Goal: Task Accomplishment & Management: Complete application form

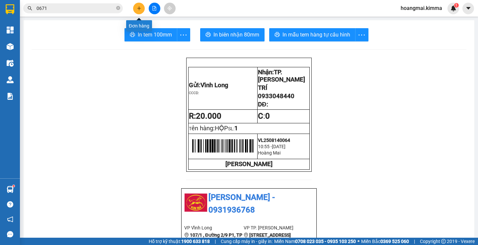
click at [138, 5] on button at bounding box center [139, 9] width 12 height 12
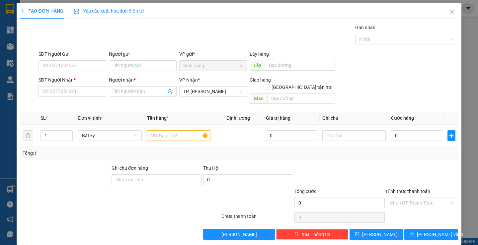
click at [88, 98] on div "SĐT Người Nhận * VD: 0377654321" at bounding box center [73, 87] width 68 height 23
click at [85, 92] on input "SĐT Người Nhận *" at bounding box center [73, 91] width 68 height 11
click at [167, 130] on input "text" at bounding box center [178, 135] width 63 height 11
type input "GÓI"
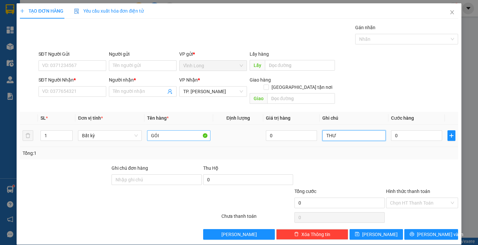
type input "THƯ"
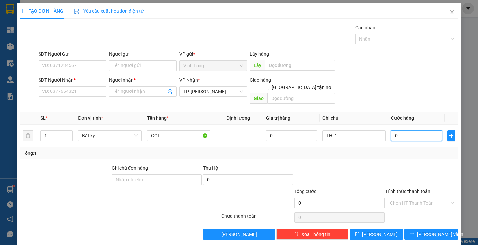
type input "2"
type input "0"
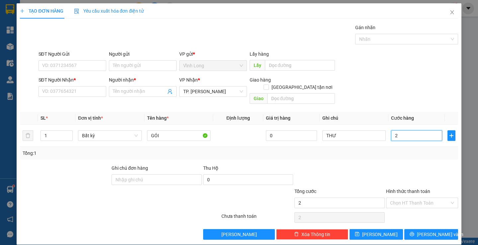
type input "0"
type input "03"
type input "3"
type input "030"
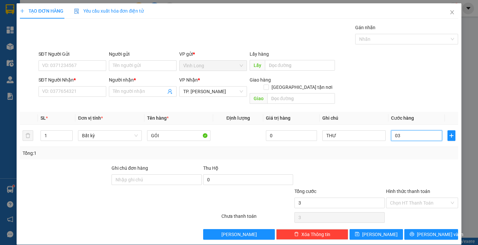
type input "30"
type input "30.000"
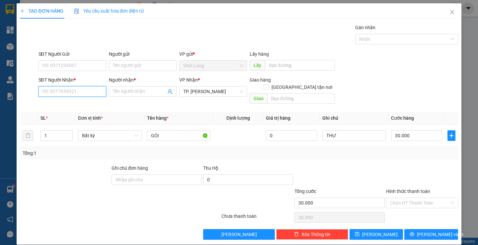
click at [86, 90] on input "SĐT Người Nhận *" at bounding box center [73, 91] width 68 height 11
type input "0903634363"
click at [80, 103] on div "0903634363 - CHÂU" at bounding box center [71, 104] width 59 height 7
type input "CHÂU"
type input "0903634363"
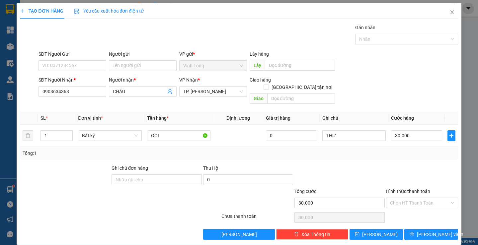
click at [393, 154] on div "Transit Pickup Surcharge Ids Transit Deliver Surcharge Ids Transit Deliver Surc…" at bounding box center [239, 132] width 438 height 216
click at [92, 65] on input "SĐT Người Gửi" at bounding box center [73, 65] width 68 height 11
click at [129, 66] on input "Người gửi" at bounding box center [143, 65] width 68 height 11
click at [131, 65] on input "Người gửi" at bounding box center [143, 65] width 68 height 11
type input "BÁ"
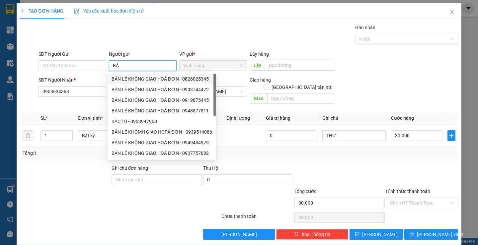
click at [130, 78] on div "BÁN LẺ KHÔNG GIAO HOÁ ĐƠN - 0826025345" at bounding box center [162, 78] width 101 height 7
type input "0826025345"
type input "BÁN LẺ KHÔNG GIAO HOÁ ĐƠN"
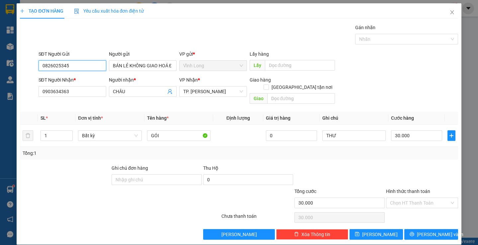
drag, startPoint x: 81, startPoint y: 67, endPoint x: 308, endPoint y: 54, distance: 226.8
click at [14, 54] on div "TẠO ĐƠN HÀNG Yêu cầu xuất hóa đơn điện tử Transit Pickup Surcharge Ids Transit …" at bounding box center [239, 122] width 478 height 245
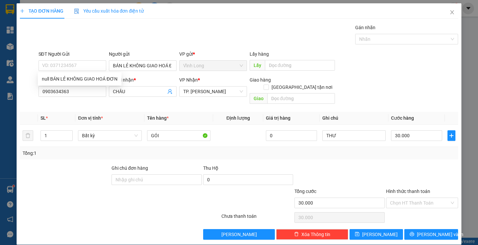
click at [334, 150] on div "Tổng: 1" at bounding box center [239, 153] width 433 height 7
click at [408, 198] on input "Hình thức thanh toán" at bounding box center [419, 203] width 59 height 10
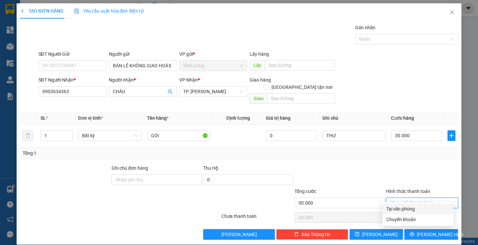
click at [407, 207] on div "Tại văn phòng" at bounding box center [417, 208] width 63 height 7
type input "0"
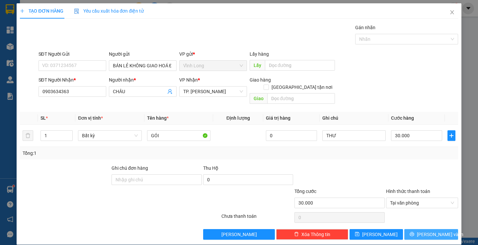
click at [411, 229] on button "[PERSON_NAME] và In" at bounding box center [430, 234] width 53 height 11
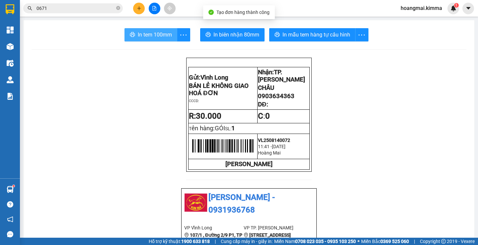
click at [161, 40] on button "In tem 100mm" at bounding box center [150, 34] width 53 height 13
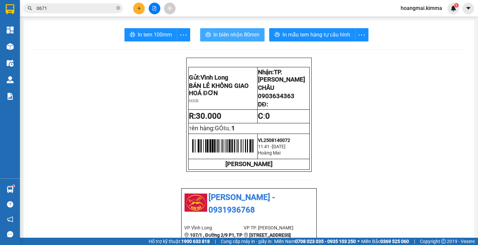
click at [217, 37] on span "In biên nhận 80mm" at bounding box center [236, 35] width 46 height 8
click at [139, 8] on icon "plus" at bounding box center [139, 8] width 4 height 0
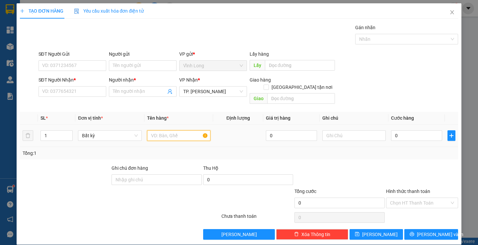
click at [168, 130] on input "text" at bounding box center [178, 135] width 63 height 11
type input "THÙNG MUSSS"
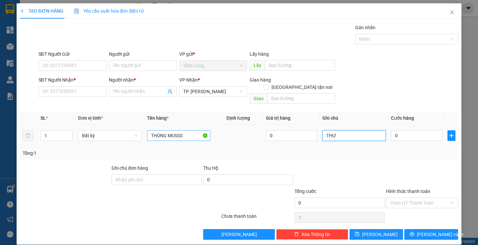
type input "THƯ"
type input "4"
type input "40"
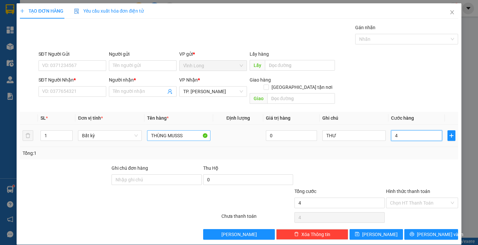
type input "40"
type input "40.000"
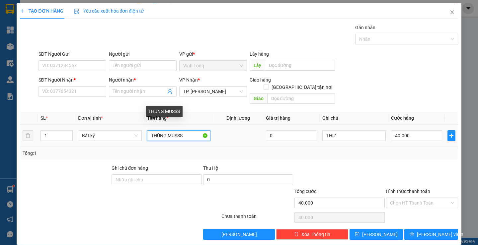
click at [186, 130] on input "THÙNG MUSSS" at bounding box center [178, 135] width 63 height 11
type input "THÙNG MUS"
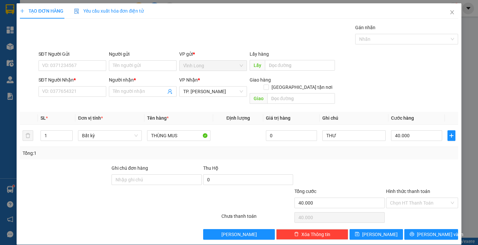
click at [122, 59] on div "Người gửi" at bounding box center [143, 55] width 68 height 10
click at [129, 65] on input "Người gửi" at bounding box center [143, 65] width 68 height 11
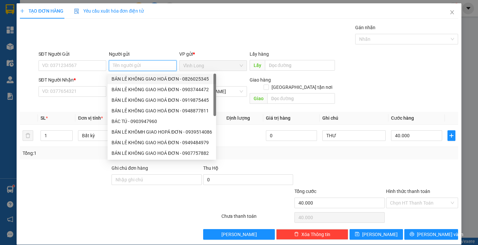
drag, startPoint x: 140, startPoint y: 78, endPoint x: 118, endPoint y: 78, distance: 21.9
click at [139, 78] on div "BÁN LẺ KHÔNG GIAO HOÁ ĐƠN - 0826025345" at bounding box center [162, 78] width 101 height 7
type input "0826025345"
type input "BÁN LẺ KHÔNG GIAO HOÁ ĐƠN"
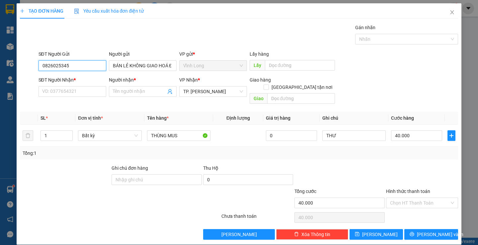
drag, startPoint x: 62, startPoint y: 66, endPoint x: 95, endPoint y: 56, distance: 34.7
click at [3, 66] on div "TẠO ĐƠN HÀNG Yêu cầu xuất hóa đơn điện tử Transit Pickup Surcharge Ids Transit …" at bounding box center [239, 122] width 478 height 245
click at [82, 92] on input "SĐT Người Nhận *" at bounding box center [73, 91] width 68 height 11
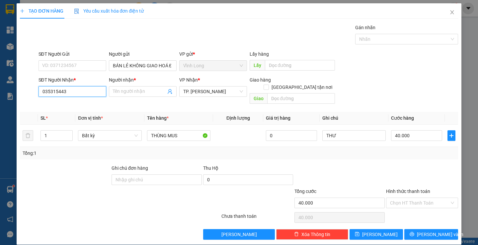
type input "0353154431"
click at [90, 102] on div "0353154431 - DUY" at bounding box center [71, 104] width 59 height 7
type input "DUY"
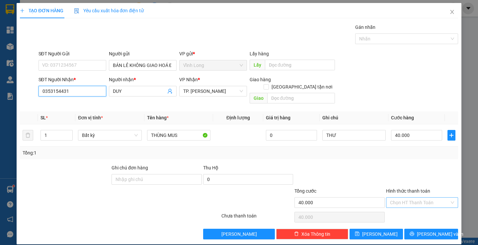
type input "0353154431"
click at [391, 198] on input "Hình thức thanh toán" at bounding box center [419, 203] width 59 height 10
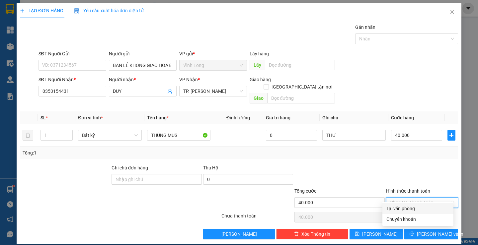
click at [397, 204] on div "Tại văn phòng" at bounding box center [417, 208] width 71 height 11
type input "0"
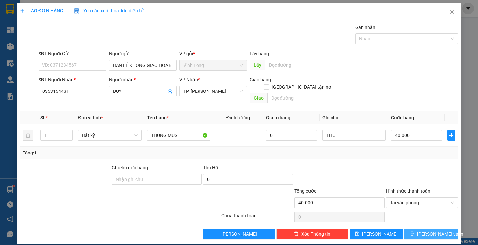
click at [412, 229] on button "[PERSON_NAME] và In" at bounding box center [430, 234] width 53 height 11
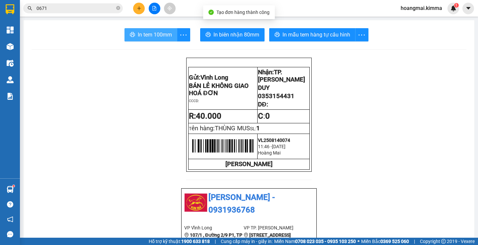
click at [146, 35] on span "In tem 100mm" at bounding box center [155, 35] width 34 height 8
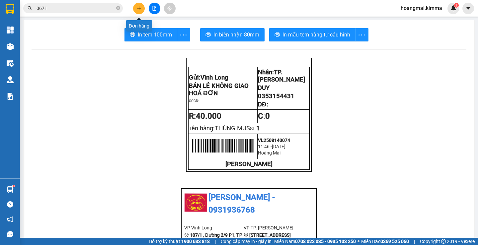
click at [141, 7] on icon "plus" at bounding box center [139, 8] width 5 height 5
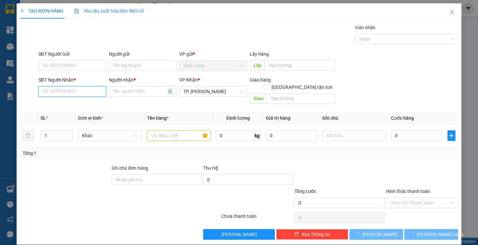
click at [91, 93] on input "SĐT Người Nhận *" at bounding box center [73, 91] width 68 height 11
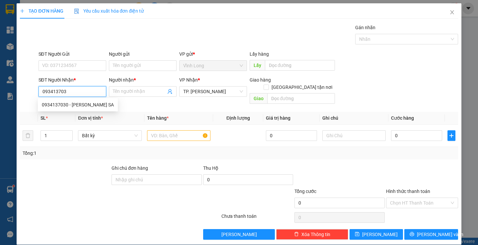
type input "0934137030"
click at [82, 106] on div "0934137030 - [PERSON_NAME] SA" at bounding box center [78, 104] width 72 height 7
type input "[PERSON_NAME] SA"
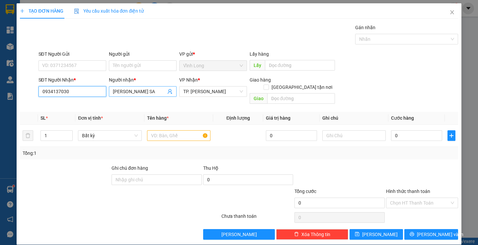
type input "0934137030"
drag, startPoint x: 150, startPoint y: 90, endPoint x: 0, endPoint y: 109, distance: 151.5
click at [0, 109] on div "TẠO ĐƠN HÀNG Yêu cầu xuất hóa đơn điện tử Transit Pickup Surcharge Ids Transit …" at bounding box center [239, 122] width 478 height 245
type input "TẠO(KIM THOA)"
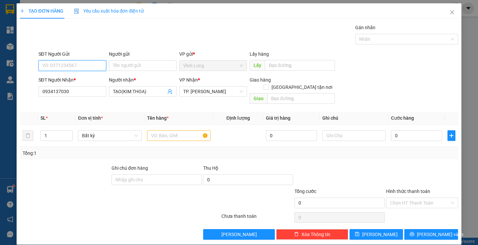
drag, startPoint x: 60, startPoint y: 66, endPoint x: 63, endPoint y: 61, distance: 6.7
click at [60, 67] on input "SĐT Người Gửi" at bounding box center [73, 65] width 68 height 11
type input "0932960067"
click at [135, 67] on input "Người gửi" at bounding box center [143, 65] width 68 height 11
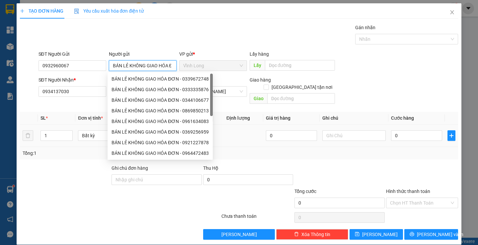
type input "BÁN LẺ KHÔNG GIAO HÓA ĐƠN"
click at [316, 151] on div "Tổng: 1" at bounding box center [239, 153] width 438 height 13
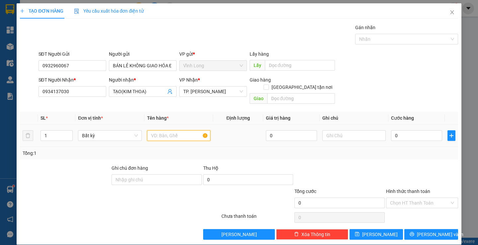
click at [179, 130] on input "text" at bounding box center [178, 135] width 63 height 11
type input "THÙNG"
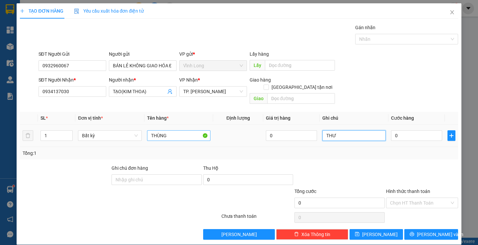
type input "THƯ"
type input "3"
type input "30"
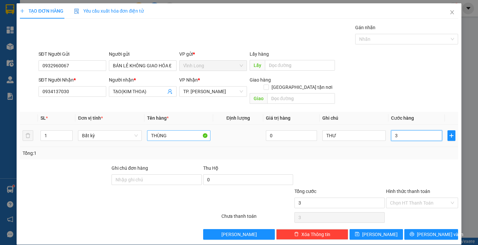
type input "30"
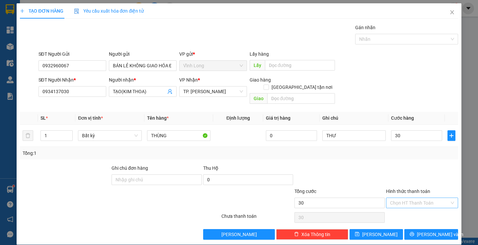
type input "30.000"
drag, startPoint x: 399, startPoint y: 197, endPoint x: 400, endPoint y: 200, distance: 3.8
click at [399, 198] on input "Hình thức thanh toán" at bounding box center [419, 203] width 59 height 10
click at [409, 211] on div "Tại văn phòng" at bounding box center [417, 208] width 63 height 7
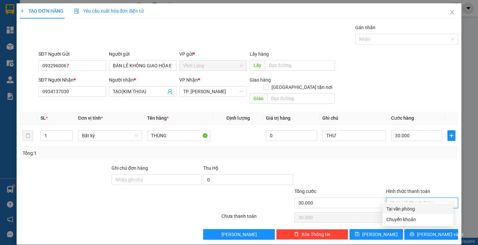
type input "0"
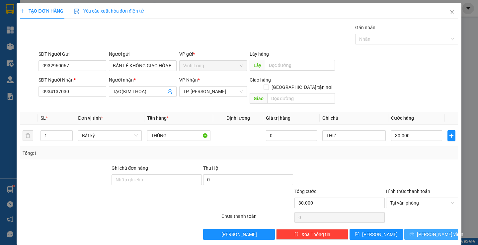
click at [413, 229] on button "[PERSON_NAME] và In" at bounding box center [430, 234] width 53 height 11
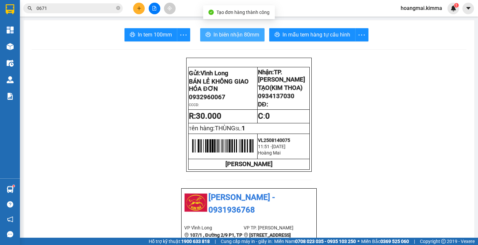
drag, startPoint x: 215, startPoint y: 36, endPoint x: 211, endPoint y: 39, distance: 5.0
click at [215, 37] on span "In biên nhận 80mm" at bounding box center [236, 35] width 46 height 8
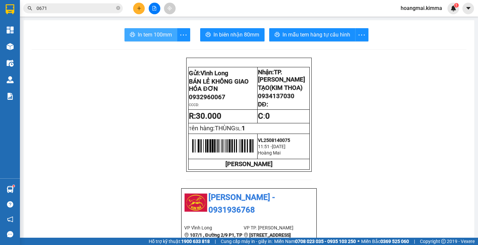
drag, startPoint x: 155, startPoint y: 35, endPoint x: 214, endPoint y: 43, distance: 59.7
click at [155, 35] on span "In tem 100mm" at bounding box center [155, 35] width 34 height 8
click at [140, 10] on icon "plus" at bounding box center [139, 8] width 5 height 5
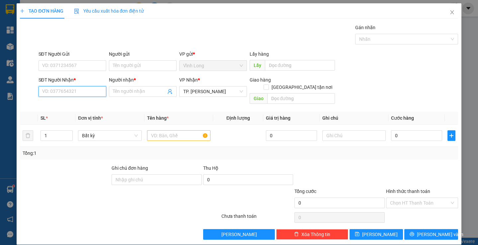
click at [89, 93] on input "SĐT Người Nhận *" at bounding box center [73, 91] width 68 height 11
click at [156, 130] on input "text" at bounding box center [178, 135] width 63 height 11
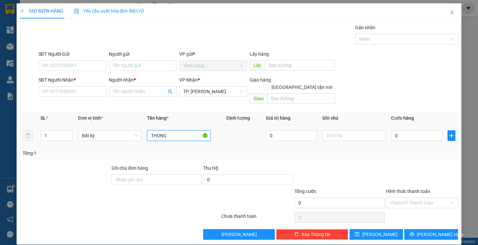
type input "THÙNG"
type input "THƯ"
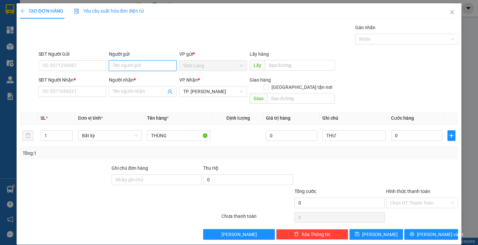
click at [118, 62] on input "Người gửi" at bounding box center [143, 65] width 68 height 11
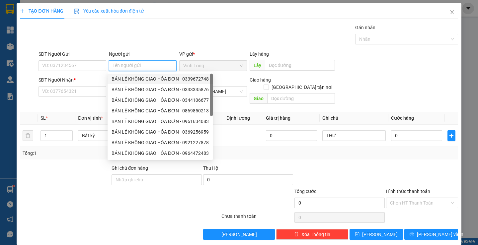
click at [145, 79] on div "BÁN LẺ KHÔNG GIAO HÓA ĐƠN - 0339672748" at bounding box center [160, 78] width 97 height 7
type input "0339672748"
type input "BÁN LẺ KHÔNG GIAO HÓA ĐƠN"
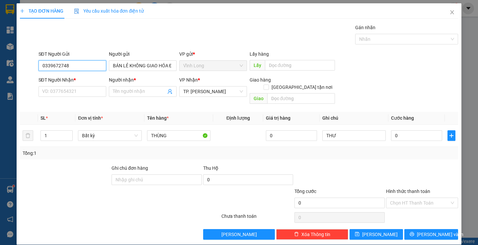
drag, startPoint x: 98, startPoint y: 67, endPoint x: 0, endPoint y: 75, distance: 98.0
click at [0, 75] on div "TẠO ĐƠN HÀNG Yêu cầu xuất hóa đơn điện tử Transit Pickup Surcharge Ids Transit …" at bounding box center [239, 122] width 478 height 245
click at [42, 92] on input "SĐT Người Nhận *" at bounding box center [73, 91] width 68 height 11
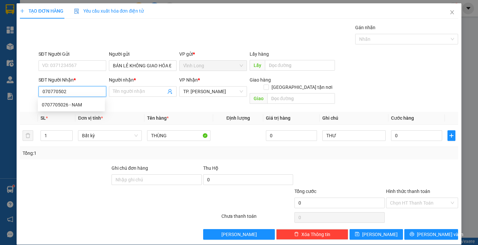
type input "0707705026"
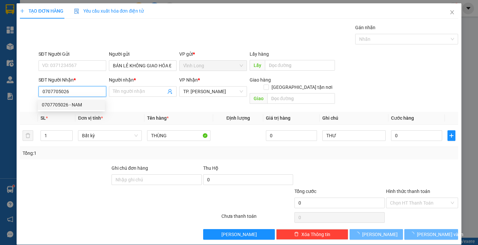
click at [83, 102] on div "0707705026 - NAM" at bounding box center [71, 104] width 59 height 7
type input "NAM"
type input "0707705026"
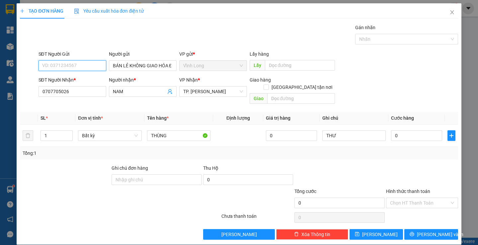
click at [84, 64] on input "SĐT Người Gửi" at bounding box center [73, 65] width 68 height 11
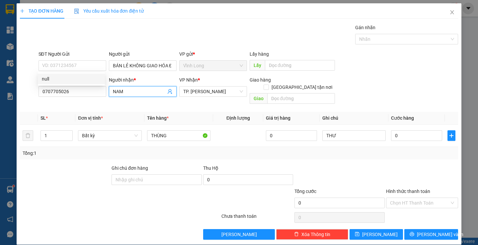
click at [136, 90] on input "NAM" at bounding box center [139, 91] width 53 height 7
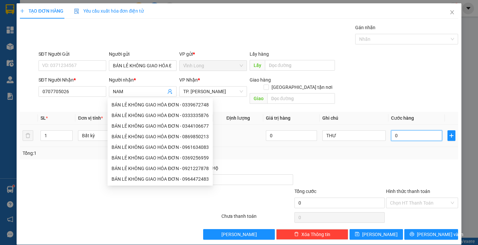
click at [407, 132] on input "0" at bounding box center [416, 135] width 51 height 11
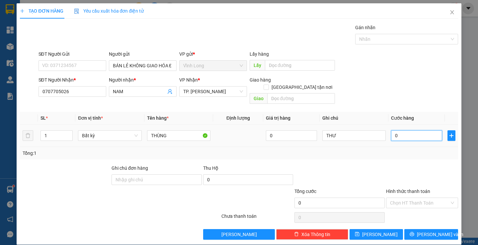
type input "3"
type input "30"
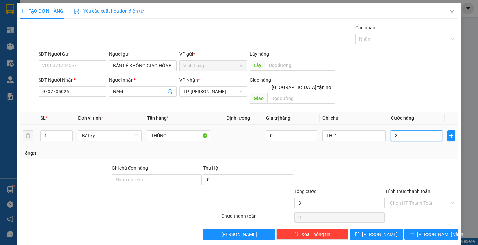
type input "30"
type input "30.000"
click at [406, 198] on input "Hình thức thanh toán" at bounding box center [419, 203] width 59 height 10
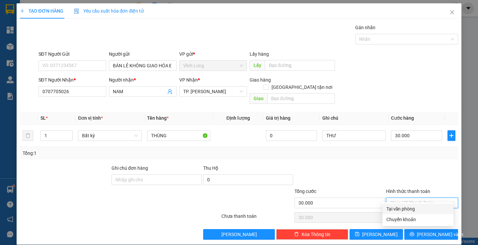
click at [406, 209] on div "Tại văn phòng" at bounding box center [417, 208] width 63 height 7
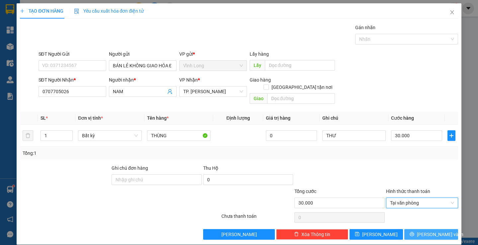
click at [410, 229] on button "[PERSON_NAME] và In" at bounding box center [430, 234] width 53 height 11
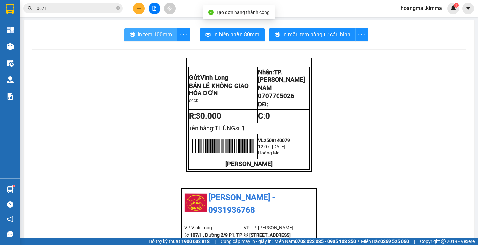
click at [142, 41] on button "In tem 100mm" at bounding box center [150, 34] width 53 height 13
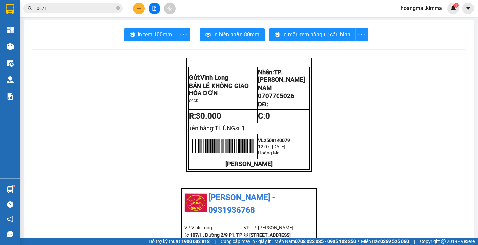
click at [83, 9] on input "0671" at bounding box center [76, 8] width 78 height 7
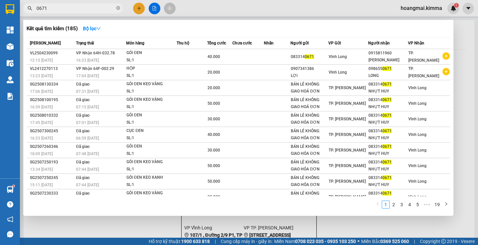
click at [83, 9] on input "0671" at bounding box center [76, 8] width 78 height 7
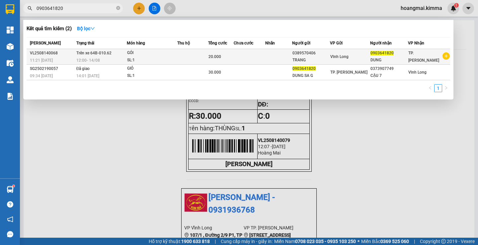
type input "0903641820"
click at [227, 56] on div "20.000" at bounding box center [220, 56] width 25 height 7
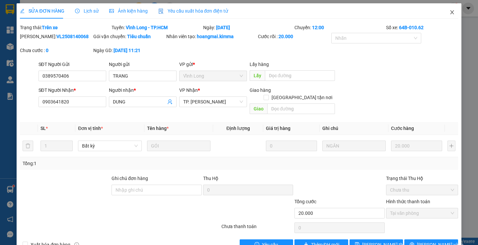
click at [449, 11] on icon "close" at bounding box center [451, 12] width 5 height 5
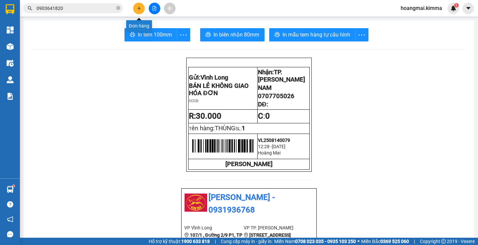
click at [136, 11] on button at bounding box center [139, 9] width 12 height 12
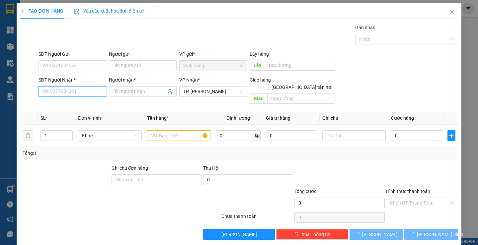
click at [68, 90] on input "SĐT Người Nhận *" at bounding box center [73, 91] width 68 height 11
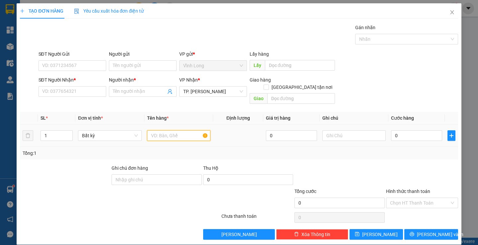
click at [160, 130] on input "text" at bounding box center [178, 135] width 63 height 11
type input "GÓI ĐEN"
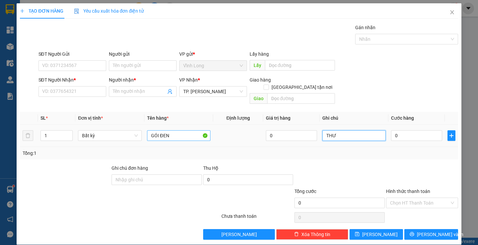
type input "THƯ"
type input "2"
type input "20"
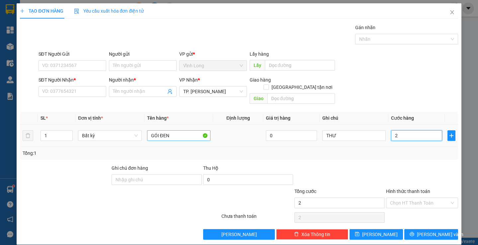
type input "20"
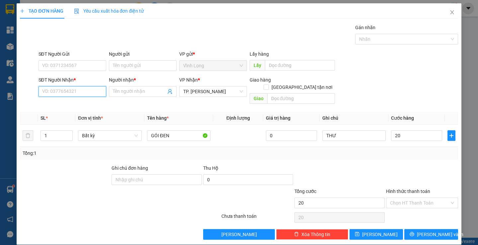
type input "20.000"
click at [55, 91] on input "SĐT Người Nhận *" at bounding box center [73, 91] width 68 height 11
type input "0903633135"
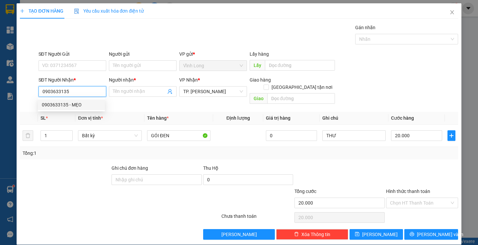
click at [81, 104] on div "0903633135 - MẸO" at bounding box center [71, 104] width 59 height 7
type input "MẸO"
type input "0903633135"
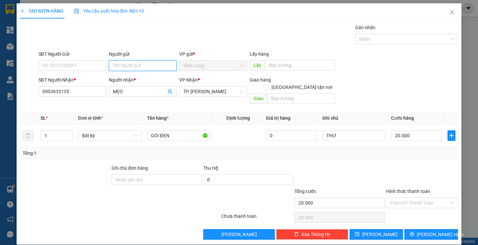
click at [157, 62] on input "Người gửi" at bounding box center [143, 65] width 68 height 11
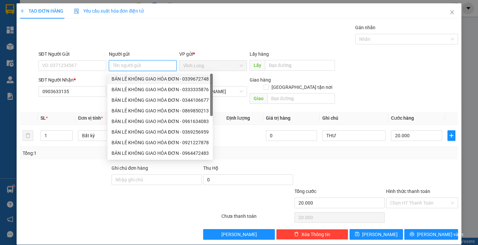
click at [147, 78] on div "BÁN LẺ KHÔNG GIAO HÓA ĐƠN - 0339672748" at bounding box center [160, 78] width 97 height 7
type input "0339672748"
type input "BÁN LẺ KHÔNG GIAO HÓA ĐƠN"
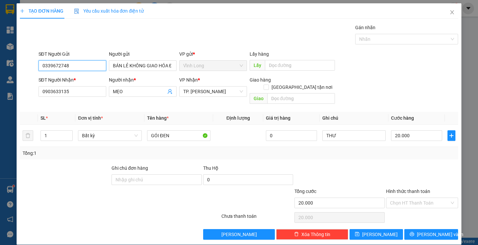
drag, startPoint x: 83, startPoint y: 62, endPoint x: 0, endPoint y: 68, distance: 83.2
click at [0, 68] on div "TẠO ĐƠN HÀNG Yêu cầu xuất hóa đơn điện tử Transit Pickup Surcharge Ids Transit …" at bounding box center [239, 122] width 478 height 245
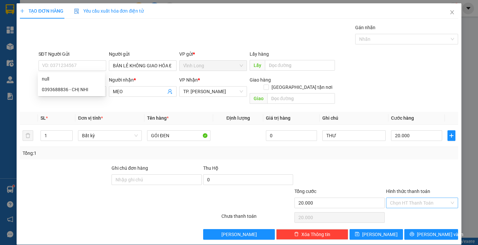
click at [407, 198] on input "Hình thức thanh toán" at bounding box center [419, 203] width 59 height 10
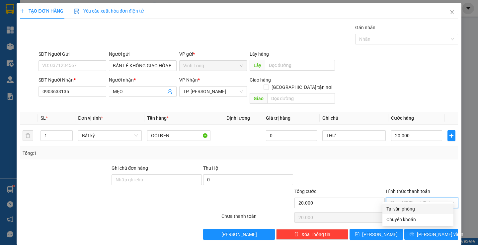
click at [414, 206] on div "Tại văn phòng" at bounding box center [417, 208] width 63 height 7
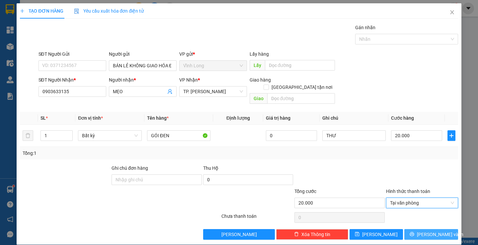
click at [414, 232] on icon "printer" at bounding box center [412, 234] width 5 height 5
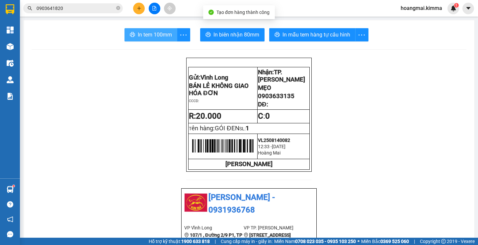
click at [144, 31] on span "In tem 100mm" at bounding box center [155, 35] width 34 height 8
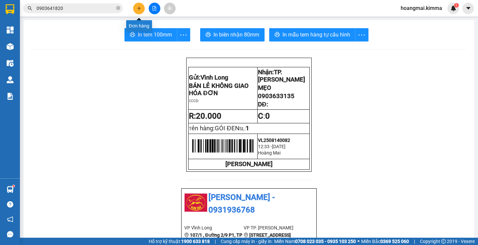
click at [138, 6] on button at bounding box center [139, 9] width 12 height 12
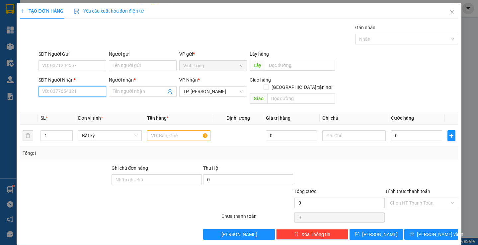
click at [89, 90] on input "SĐT Người Nhận *" at bounding box center [73, 91] width 68 height 11
type input "0942705869"
click at [93, 103] on div "0942705869 - [PERSON_NAME]" at bounding box center [74, 104] width 65 height 7
type input "VY"
type input "0942705869"
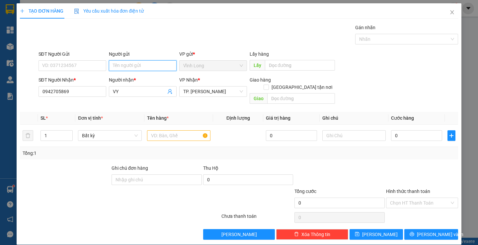
click at [139, 68] on input "Người gửi" at bounding box center [143, 65] width 68 height 11
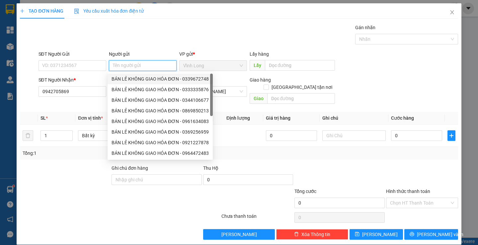
click at [133, 78] on div "BÁN LẺ KHÔNG GIAO HÓA ĐƠN - 0339672748" at bounding box center [160, 78] width 97 height 7
type input "0339672748"
type input "BÁN LẺ KHÔNG GIAO HÓA ĐƠN"
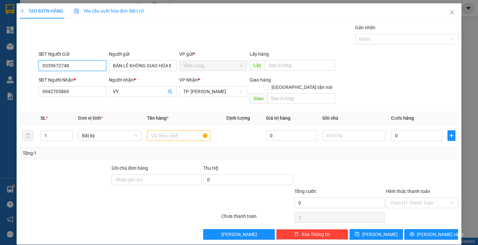
drag, startPoint x: 80, startPoint y: 62, endPoint x: 0, endPoint y: 63, distance: 80.0
click at [0, 63] on div "TẠO ĐƠN HÀNG Yêu cầu xuất hóa đơn điện tử Transit Pickup Surcharge Ids Transit …" at bounding box center [239, 122] width 478 height 245
click at [151, 116] on span "Tên hàng *" at bounding box center [158, 118] width 22 height 5
click at [174, 130] on input "text" at bounding box center [178, 135] width 63 height 11
type input "2"
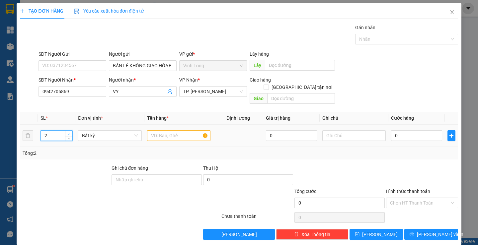
click at [68, 131] on span "Increase Value" at bounding box center [68, 134] width 7 height 6
click at [163, 130] on input "text" at bounding box center [178, 135] width 63 height 11
type input "2 GIỎ"
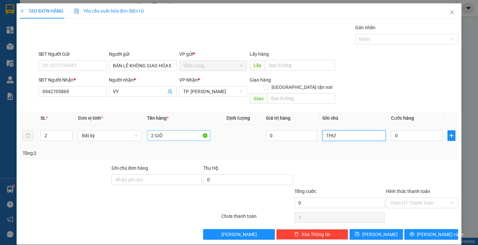
type input "THƯ"
type input "6"
type input "60"
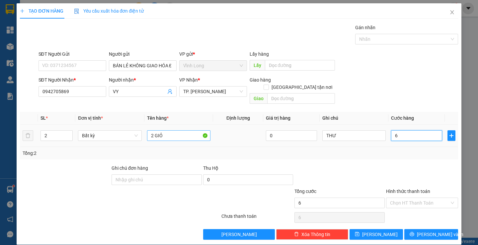
type input "60"
type input "60.000"
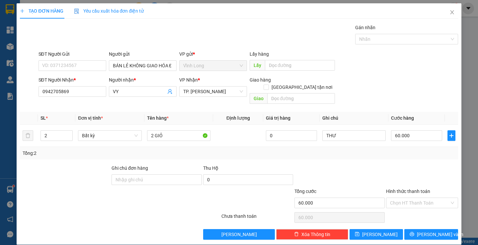
click at [403, 165] on div at bounding box center [421, 176] width 73 height 23
click at [413, 198] on input "Hình thức thanh toán" at bounding box center [419, 203] width 59 height 10
click at [406, 206] on div "Tại văn phòng" at bounding box center [417, 208] width 63 height 7
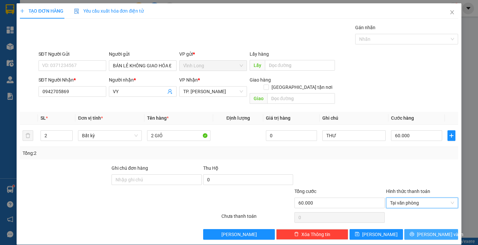
click at [414, 232] on icon "printer" at bounding box center [412, 234] width 5 height 5
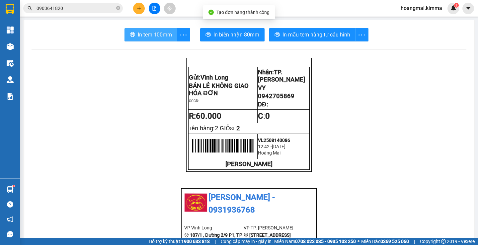
click at [149, 36] on span "In tem 100mm" at bounding box center [155, 35] width 34 height 8
